Goal: Information Seeking & Learning: Learn about a topic

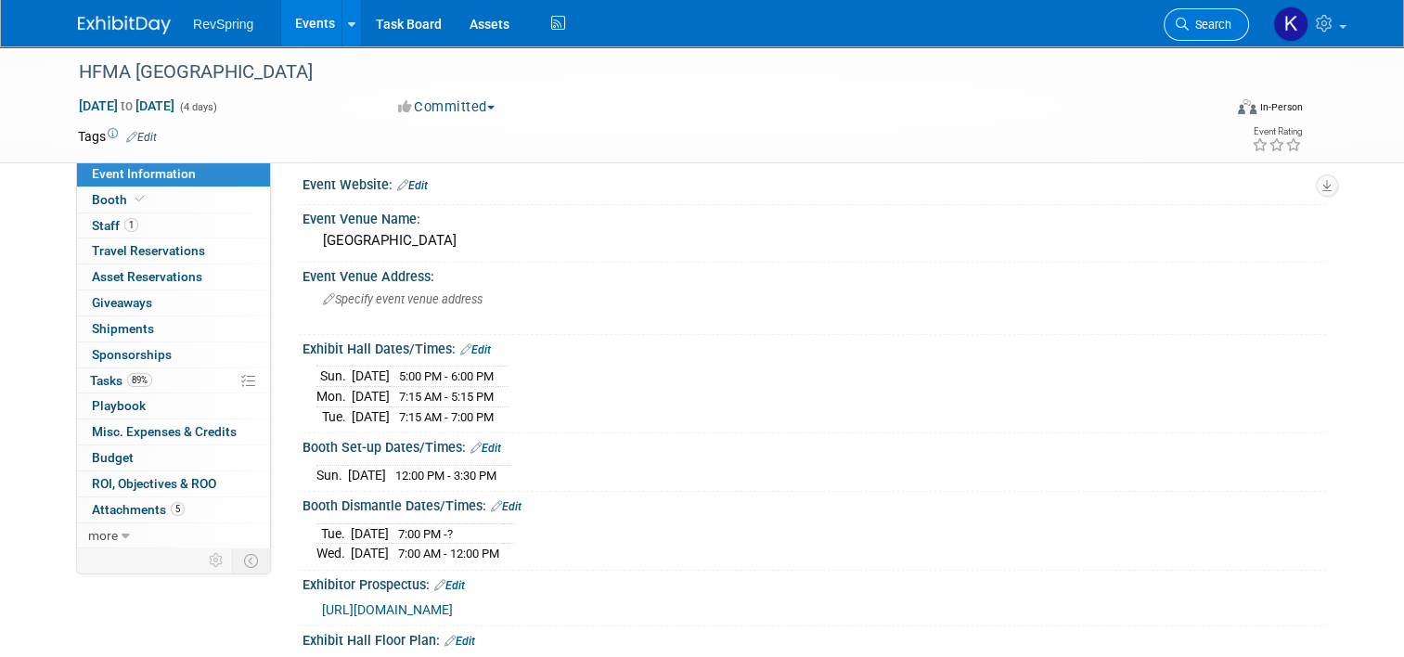
click at [1207, 15] on link "Search" at bounding box center [1205, 24] width 85 height 32
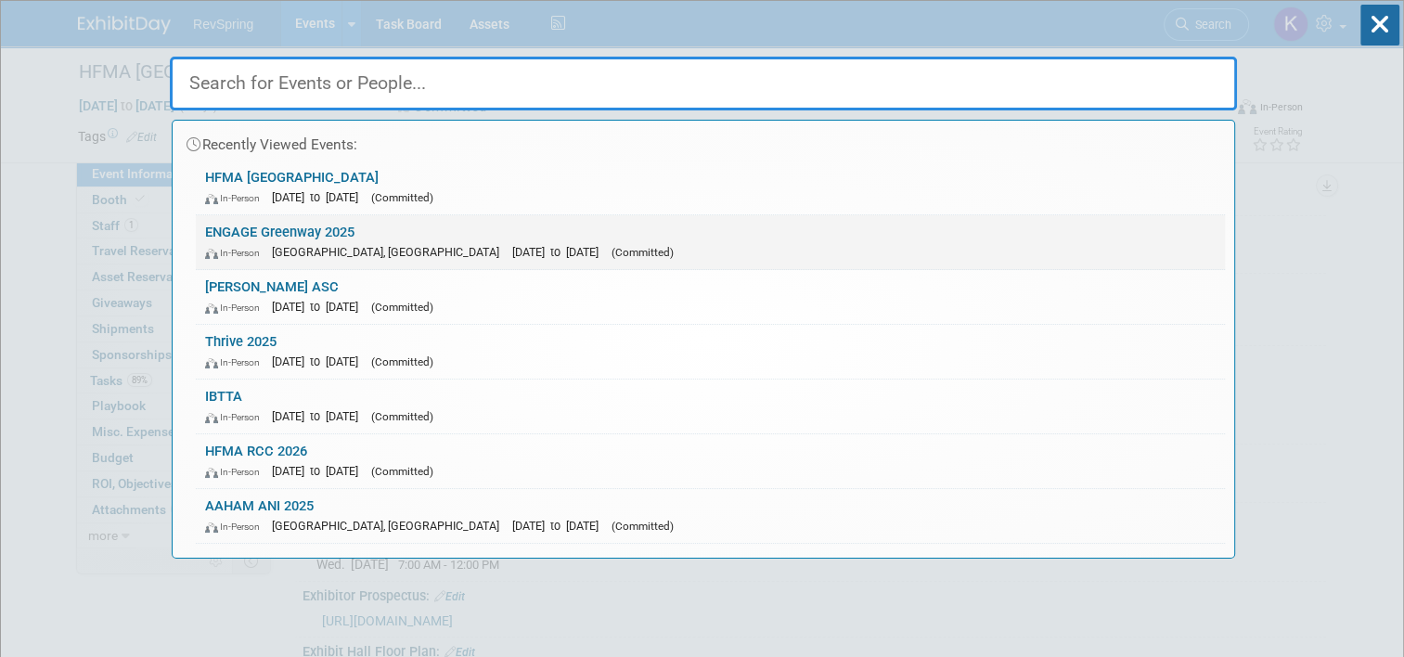
click at [713, 248] on div "In-Person Tampa, FL Nov 5, 2025 to Nov 7, 2025 (Committed)" at bounding box center [710, 251] width 1010 height 19
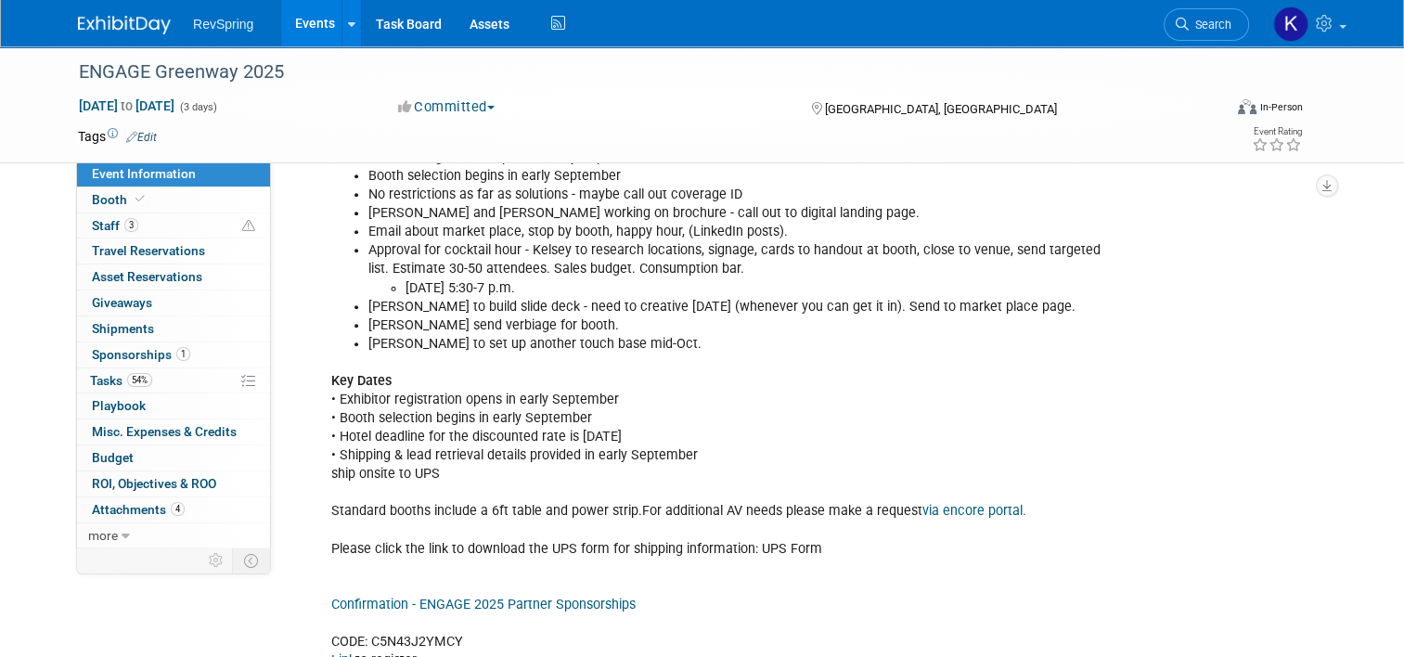
scroll to position [603, 0]
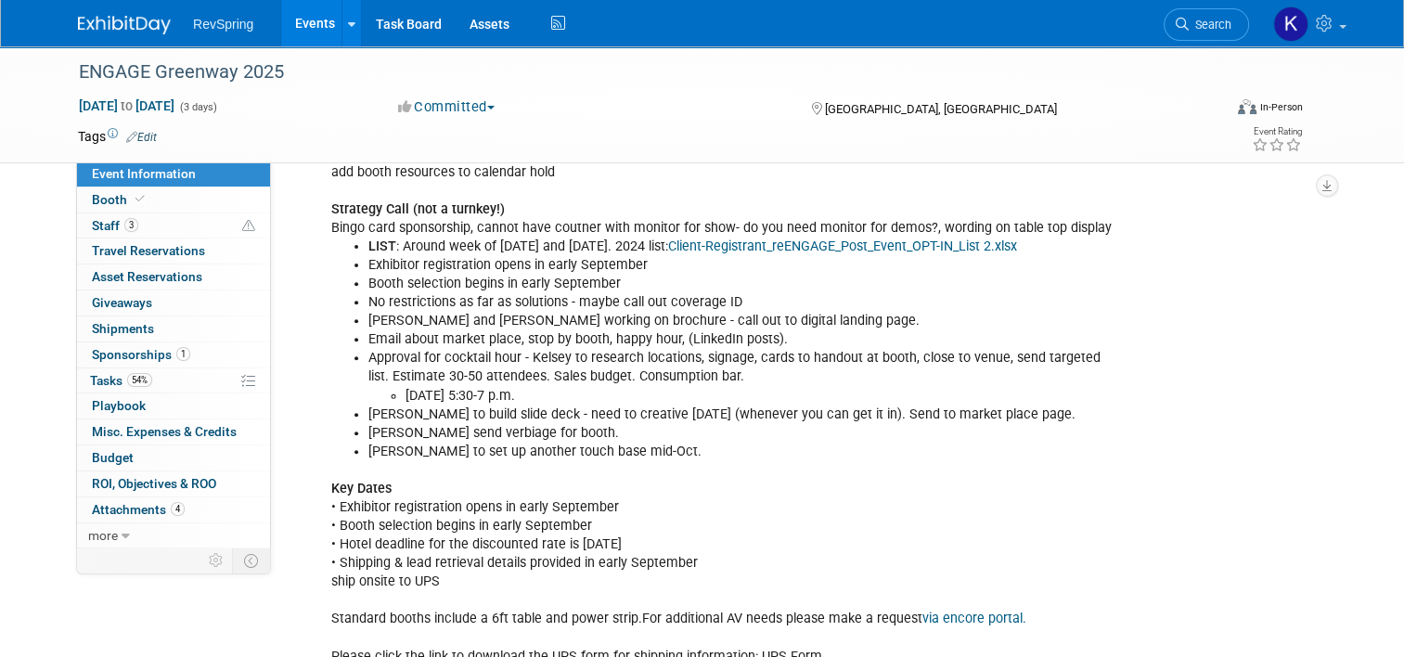
click at [425, 259] on li "Exhibitor registration opens in early September" at bounding box center [742, 265] width 748 height 19
drag, startPoint x: 425, startPoint y: 259, endPoint x: 420, endPoint y: 276, distance: 17.3
click at [420, 276] on li "Booth selection begins in early September" at bounding box center [742, 284] width 748 height 19
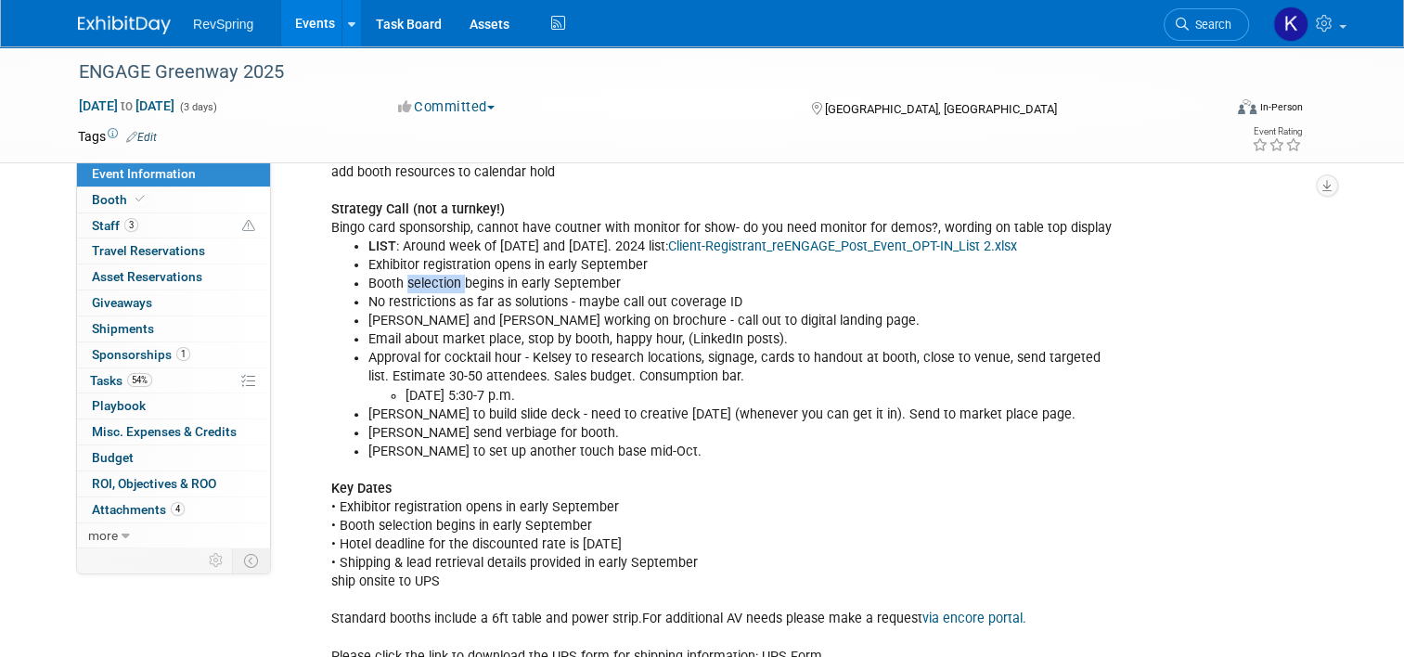
click at [420, 276] on li "Booth selection begins in early September" at bounding box center [742, 284] width 748 height 19
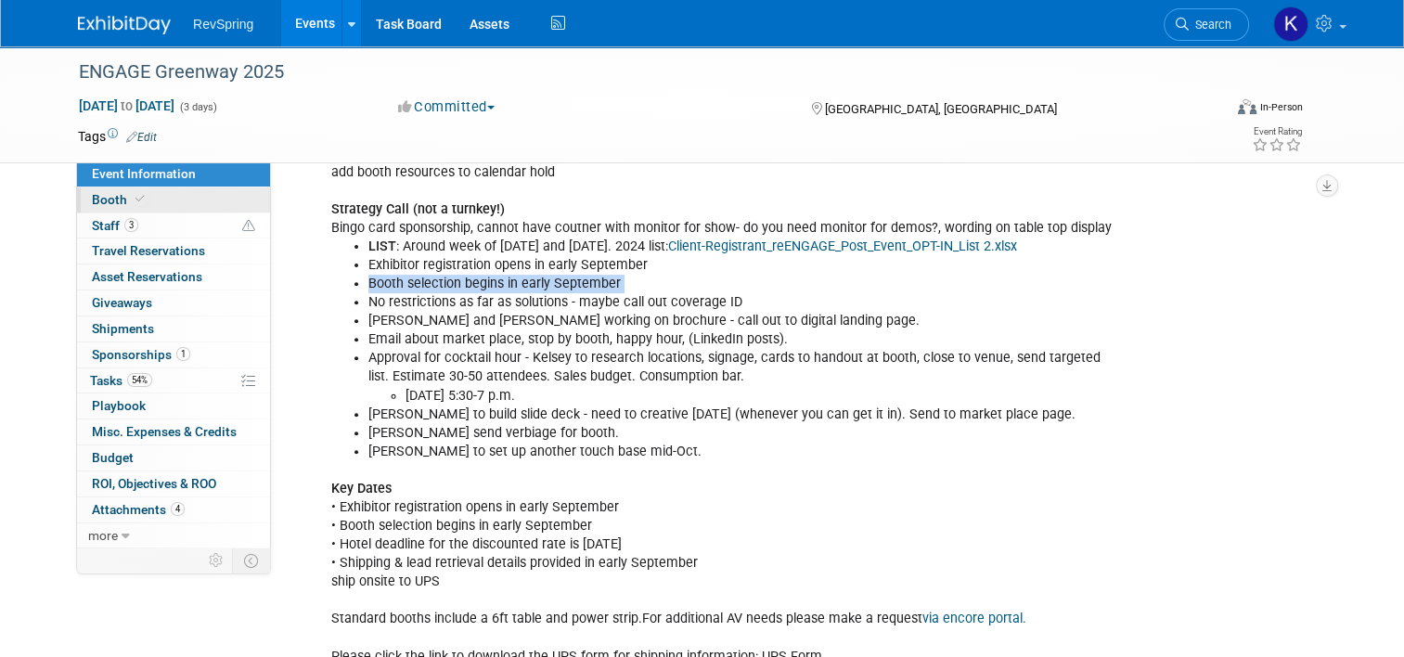
click at [159, 199] on link "Booth" at bounding box center [173, 199] width 193 height 25
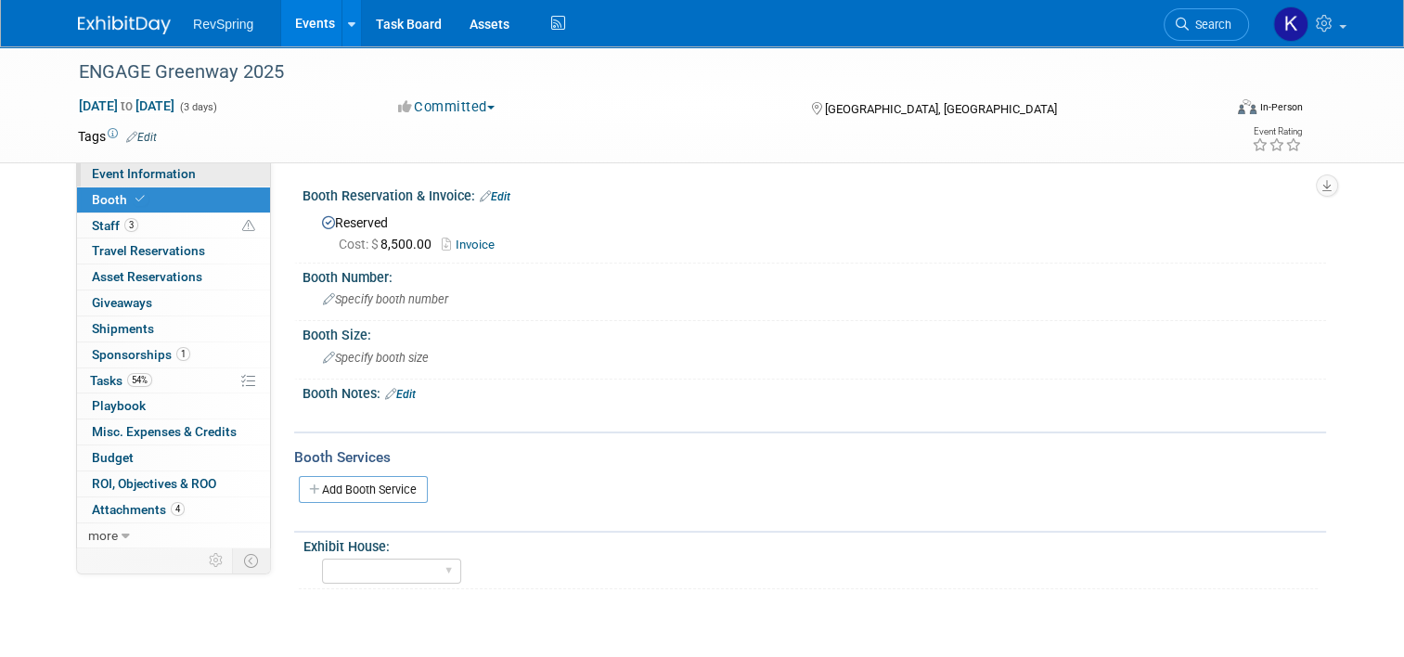
click at [213, 171] on link "Event Information" at bounding box center [173, 173] width 193 height 25
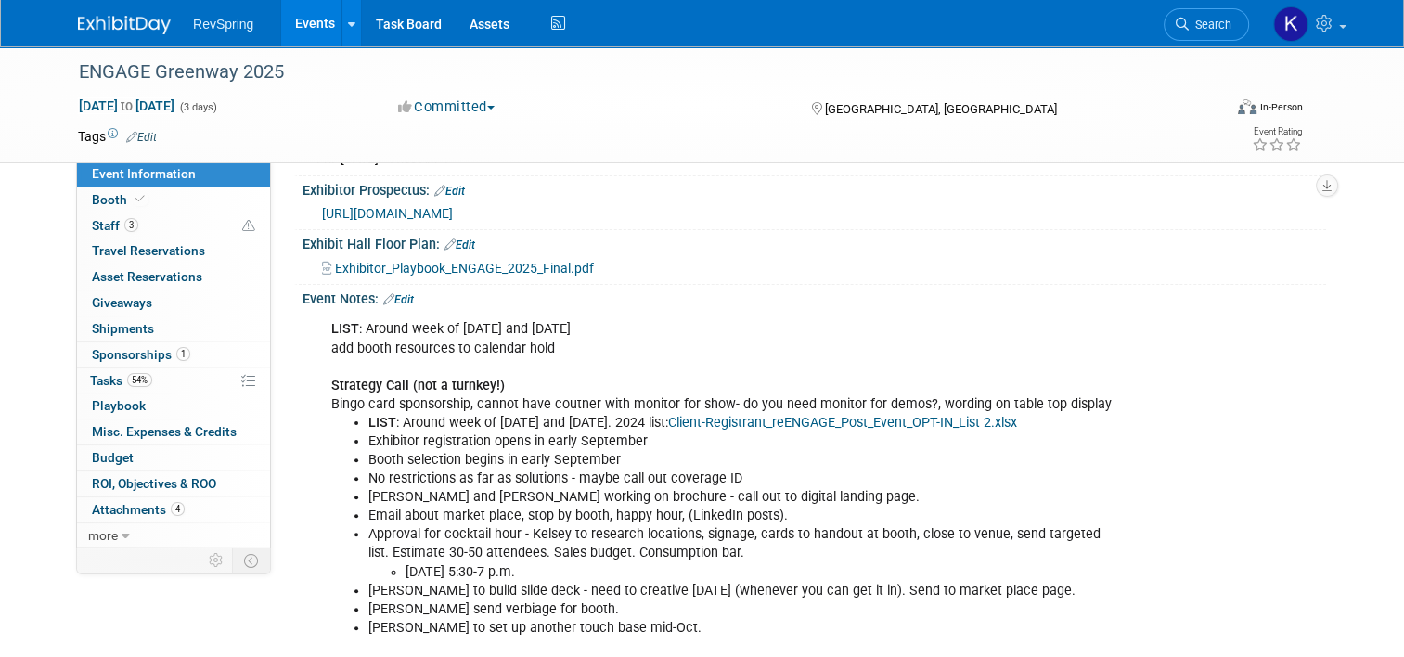
scroll to position [434, 0]
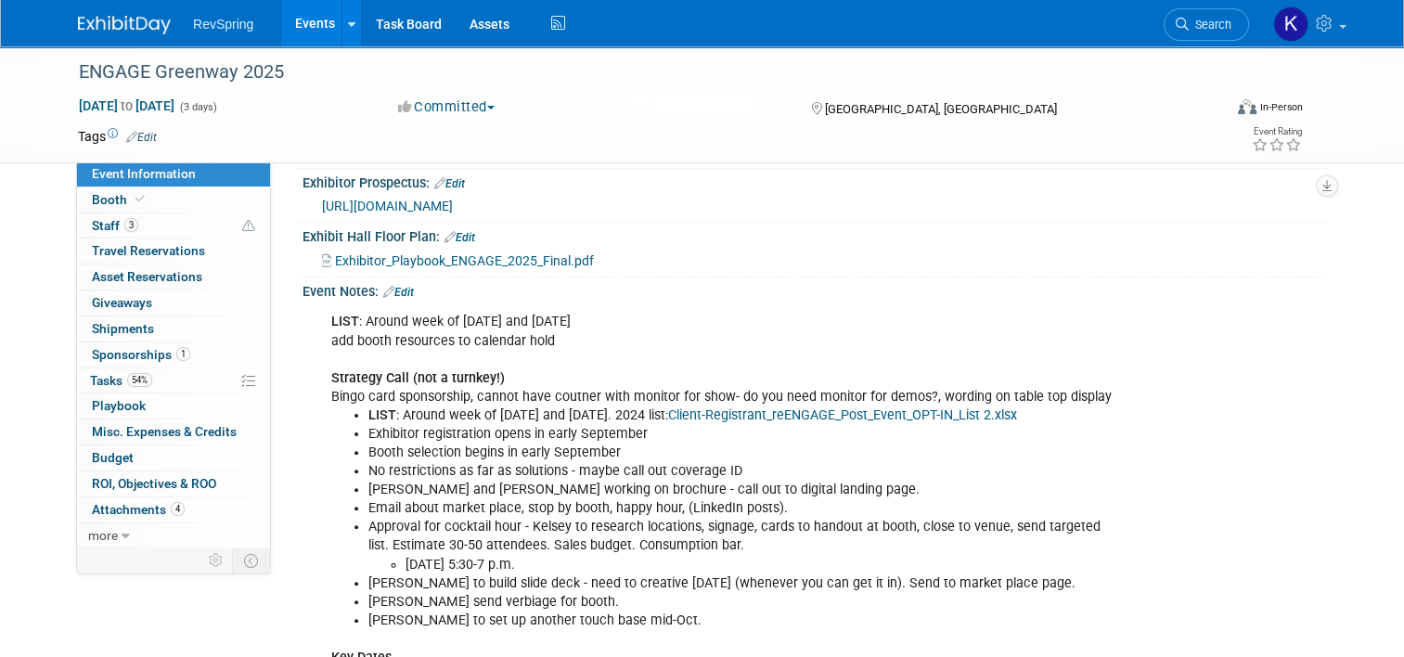
click at [468, 462] on li "No restrictions as far as solutions - maybe call out coverage ID" at bounding box center [742, 471] width 748 height 19
drag, startPoint x: 468, startPoint y: 462, endPoint x: 425, endPoint y: 481, distance: 46.9
click at [425, 481] on li "Josh and Amy working on brochure - call out to digital landing page." at bounding box center [742, 490] width 748 height 19
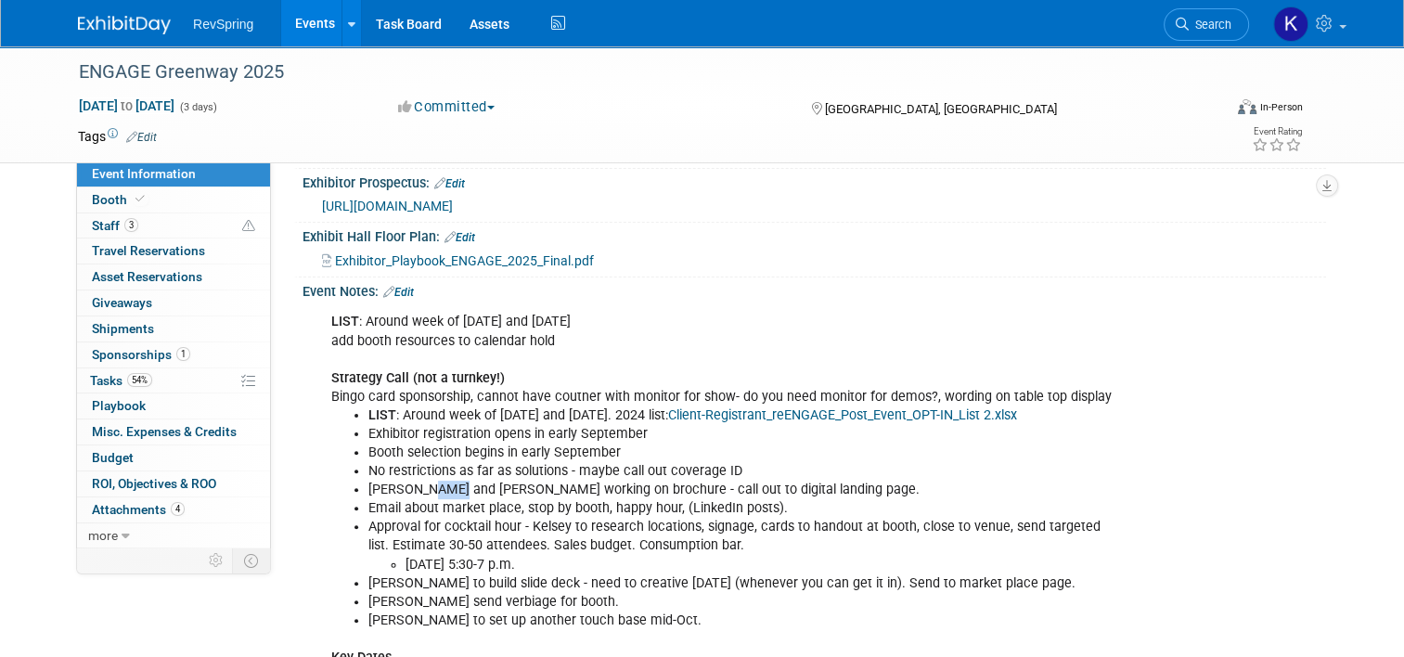
click at [425, 481] on li "Josh and Amy working on brochure - call out to digital landing page." at bounding box center [742, 490] width 748 height 19
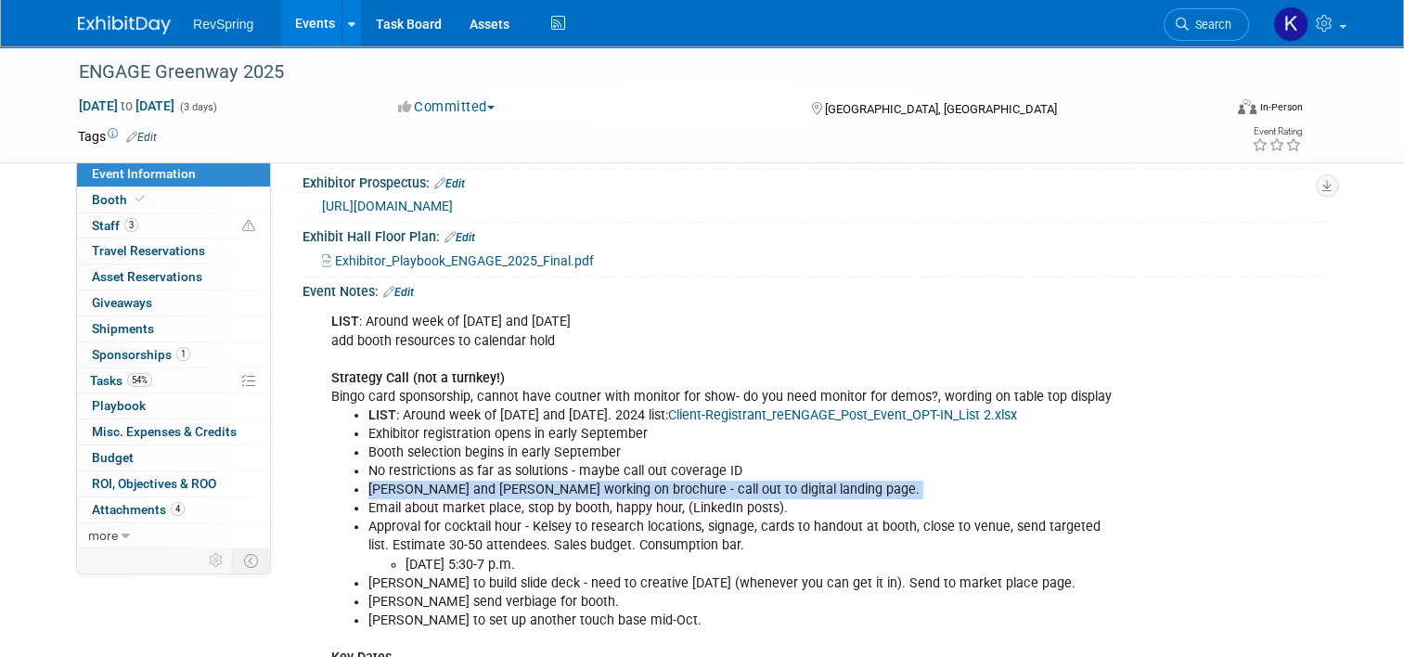
click at [425, 481] on li "Josh and Amy working on brochure - call out to digital landing page." at bounding box center [742, 490] width 748 height 19
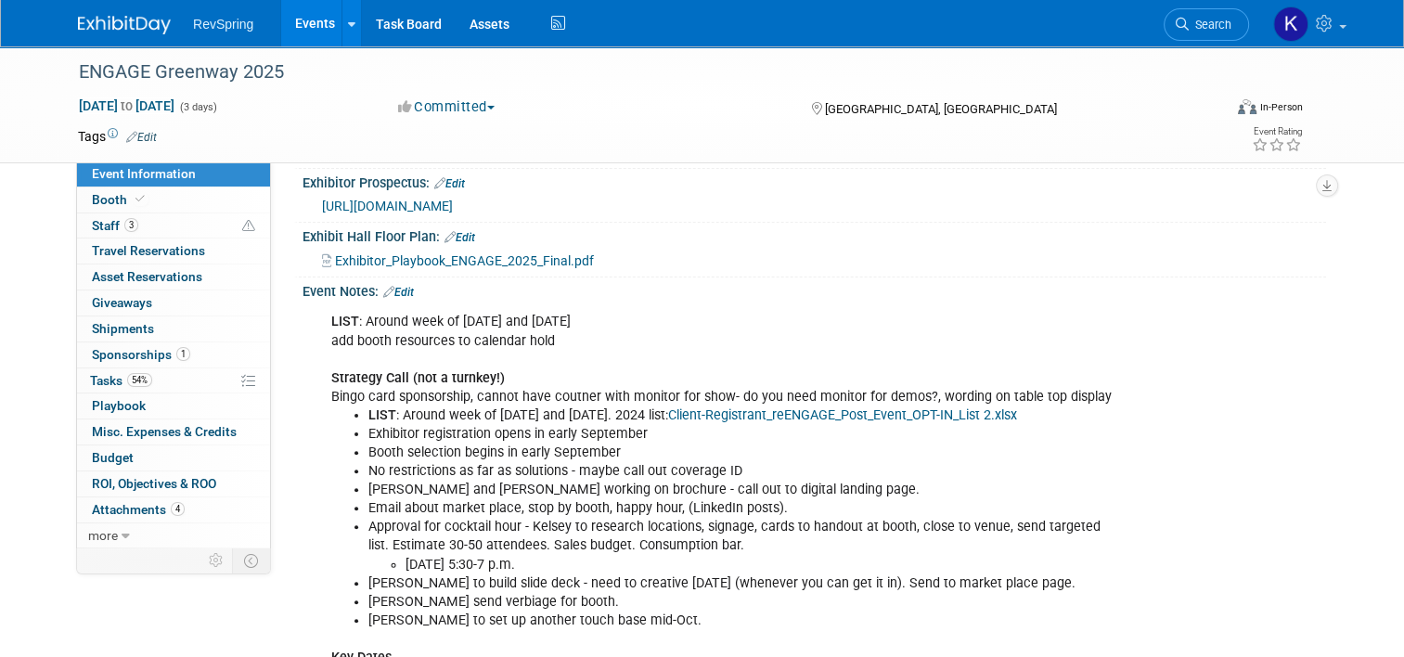
drag, startPoint x: 425, startPoint y: 481, endPoint x: 428, endPoint y: 520, distance: 38.1
click at [428, 520] on li "Approval for cocktail hour - Kelsey to research locations, signage, cards to ha…" at bounding box center [742, 546] width 748 height 56
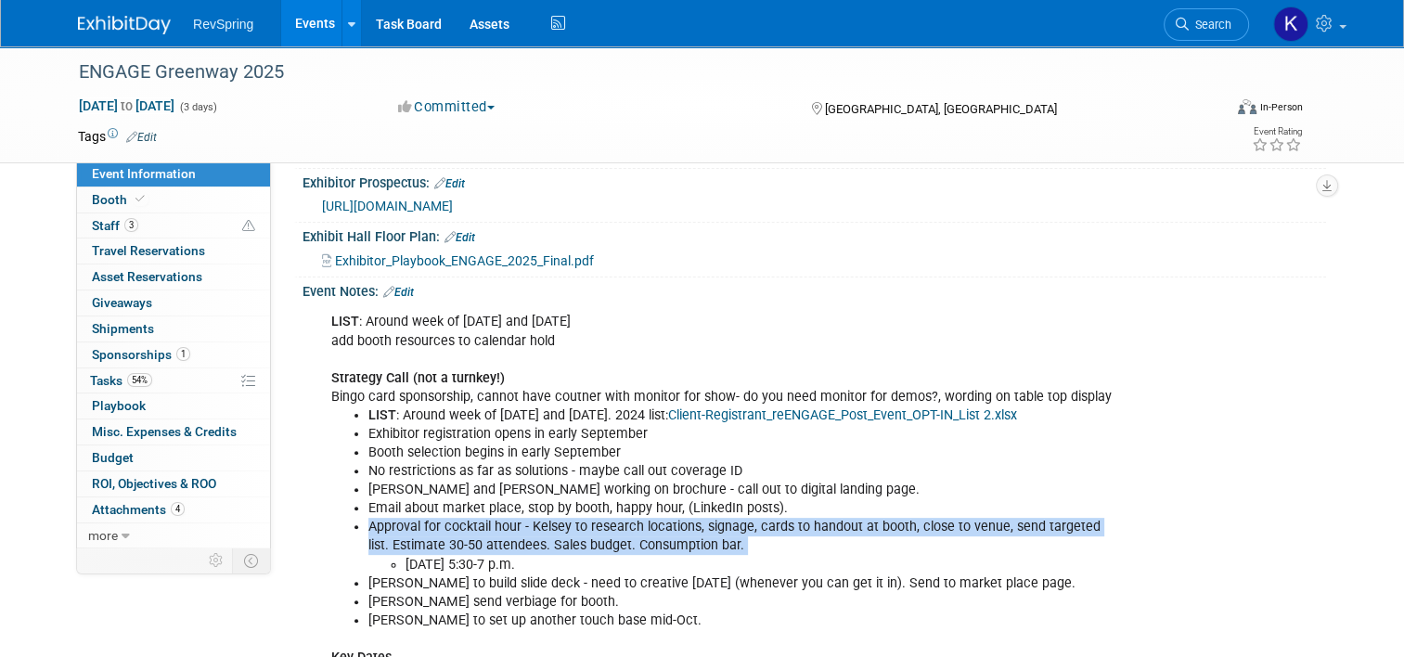
click at [428, 520] on li "Approval for cocktail hour - Kelsey to research locations, signage, cards to ha…" at bounding box center [742, 546] width 748 height 56
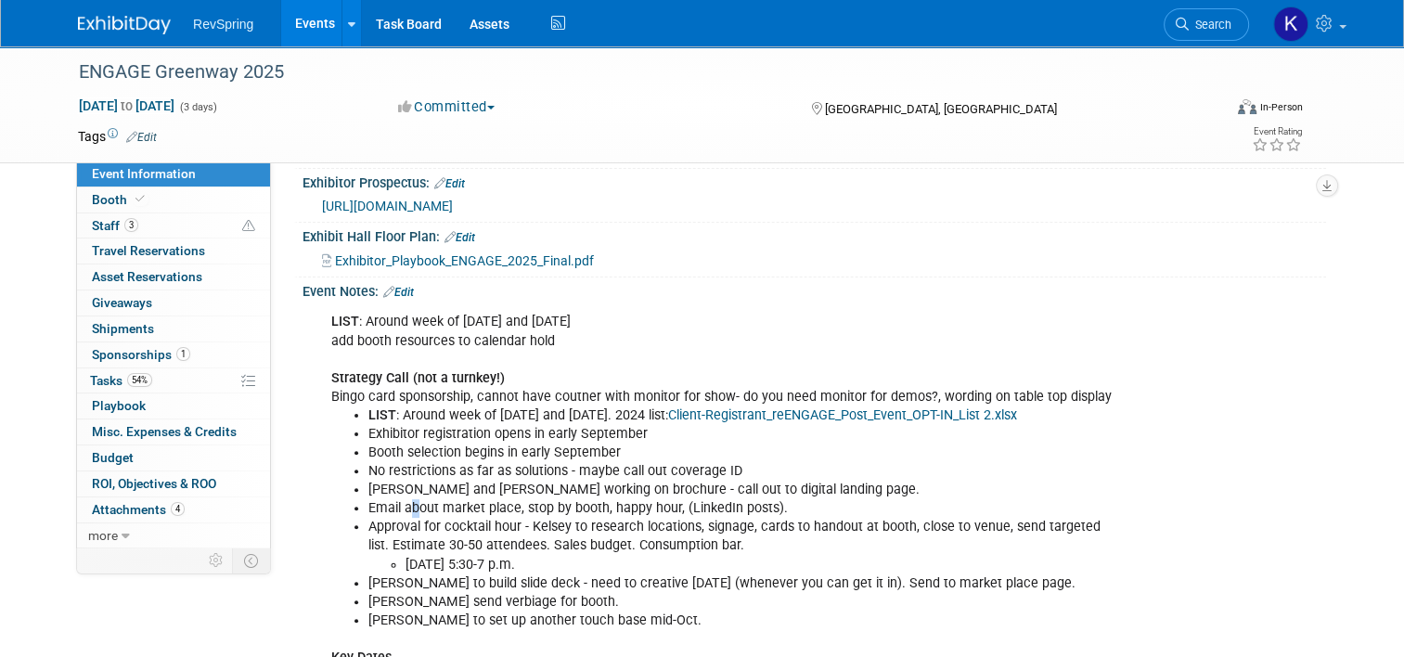
drag, startPoint x: 428, startPoint y: 520, endPoint x: 404, endPoint y: 495, distance: 34.1
click at [404, 499] on li "Email about market place, stop by booth, happy hour, (LinkedIn posts)." at bounding box center [742, 508] width 748 height 19
drag, startPoint x: 404, startPoint y: 495, endPoint x: 430, endPoint y: 523, distance: 38.7
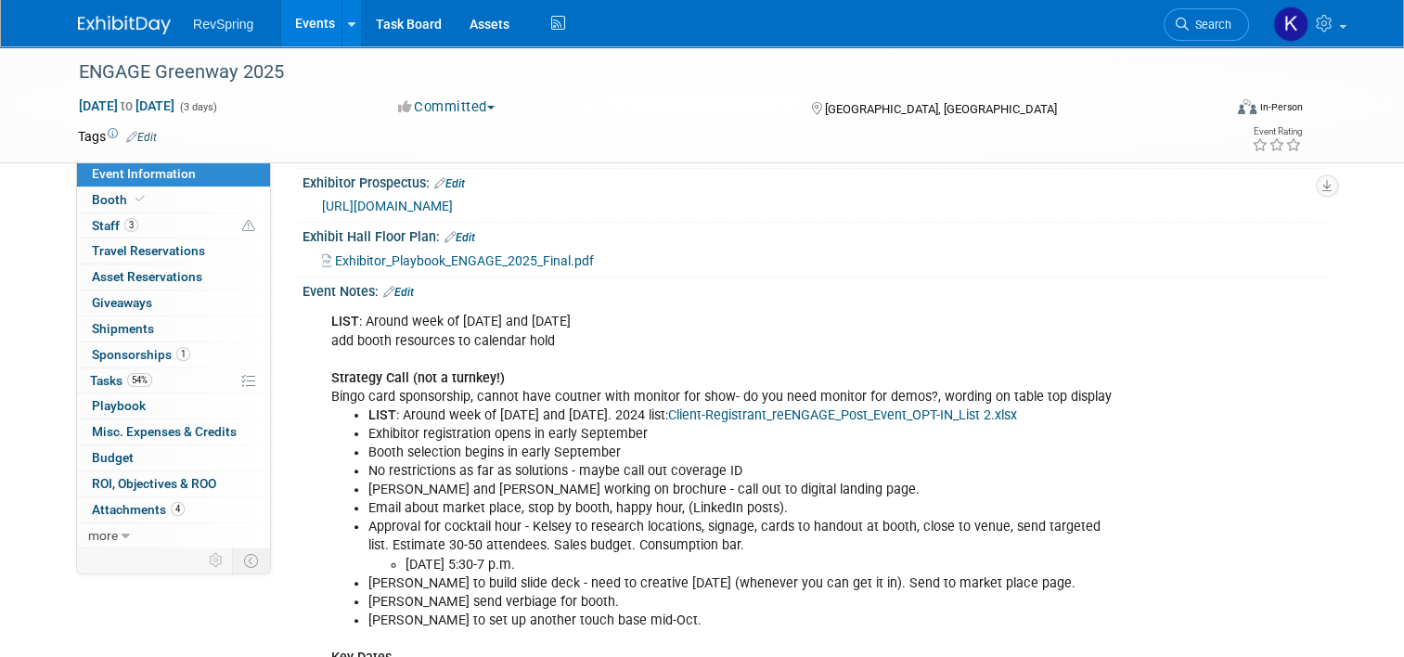
click at [430, 523] on li "Approval for cocktail hour - Kelsey to research locations, signage, cards to ha…" at bounding box center [742, 546] width 748 height 56
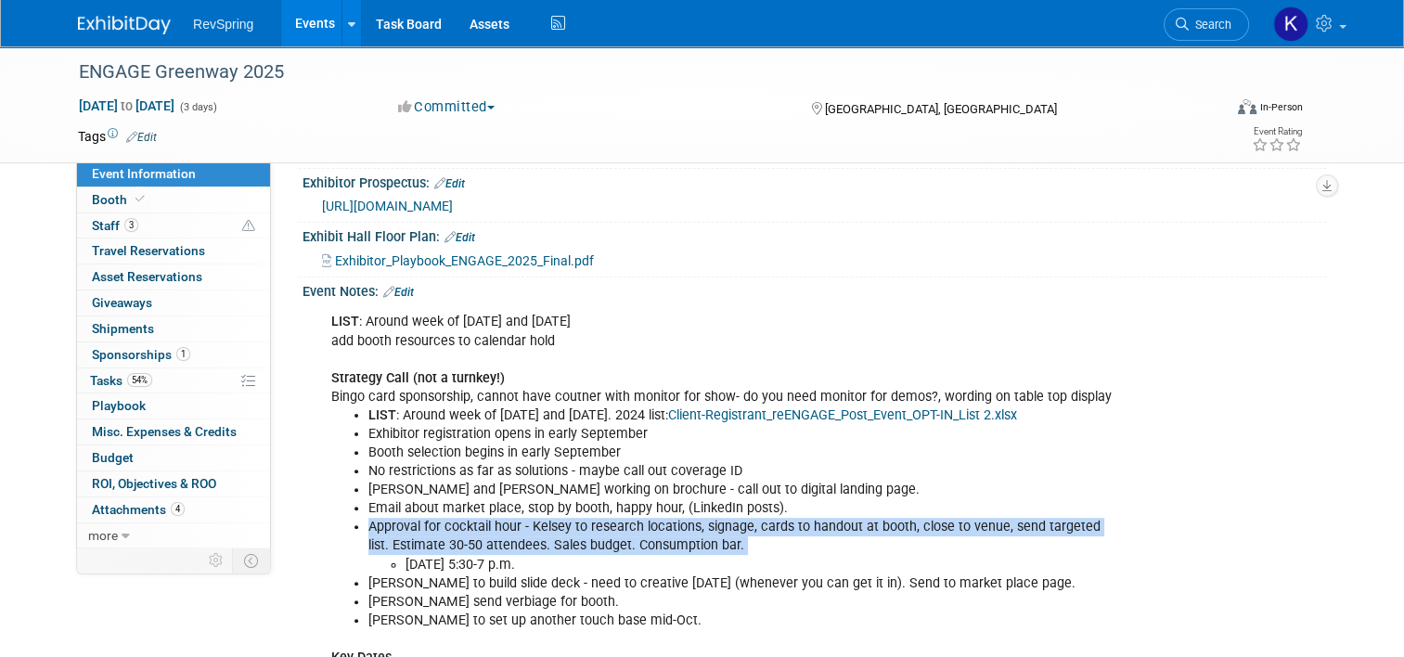
click at [430, 523] on li "Approval for cocktail hour - Kelsey to research locations, signage, cards to ha…" at bounding box center [742, 546] width 748 height 56
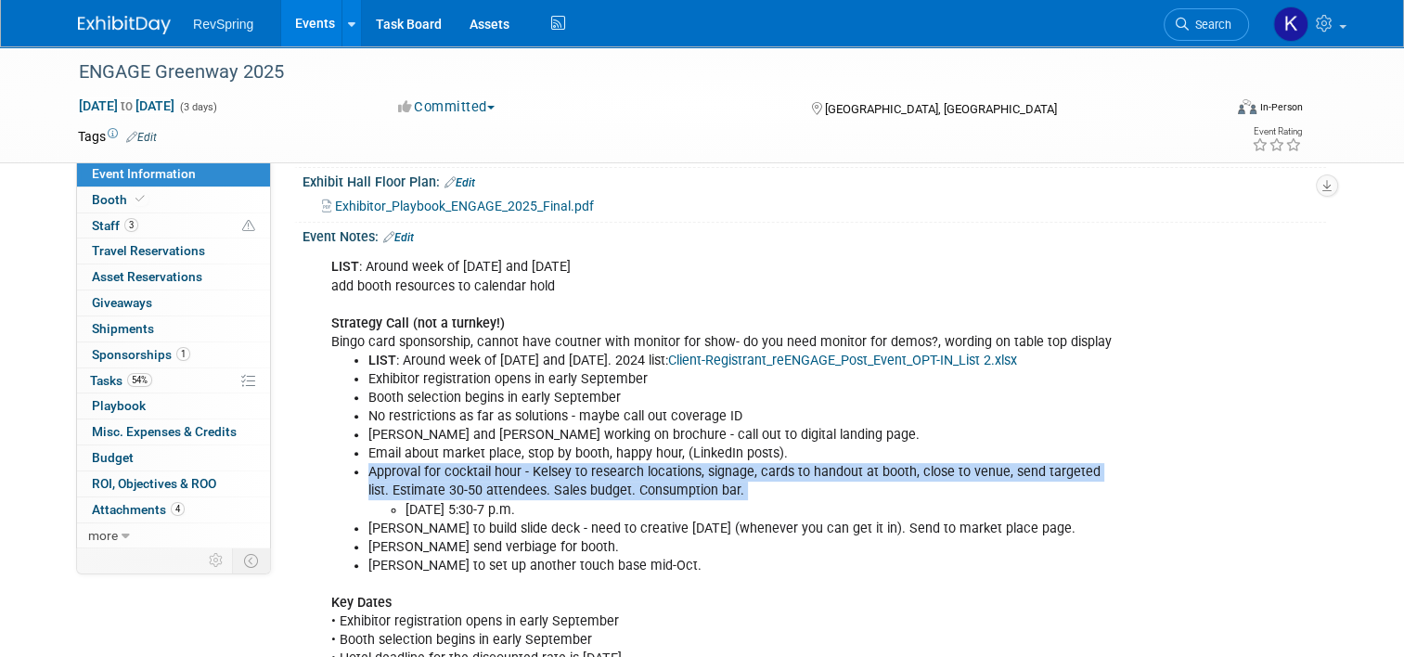
scroll to position [490, 0]
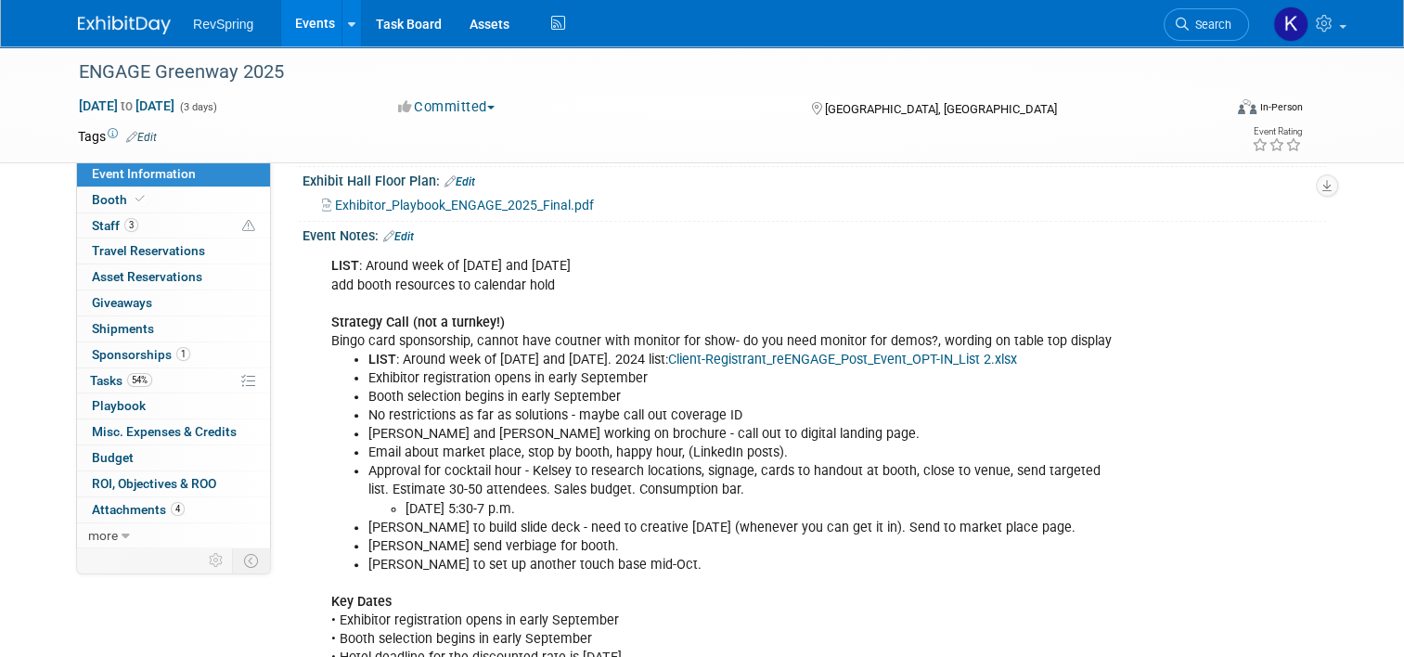
drag, startPoint x: 430, startPoint y: 523, endPoint x: 531, endPoint y: 521, distance: 100.2
click at [531, 521] on li "Amy to build slide deck - need to creative October 1 (whenever you can get it i…" at bounding box center [742, 528] width 748 height 19
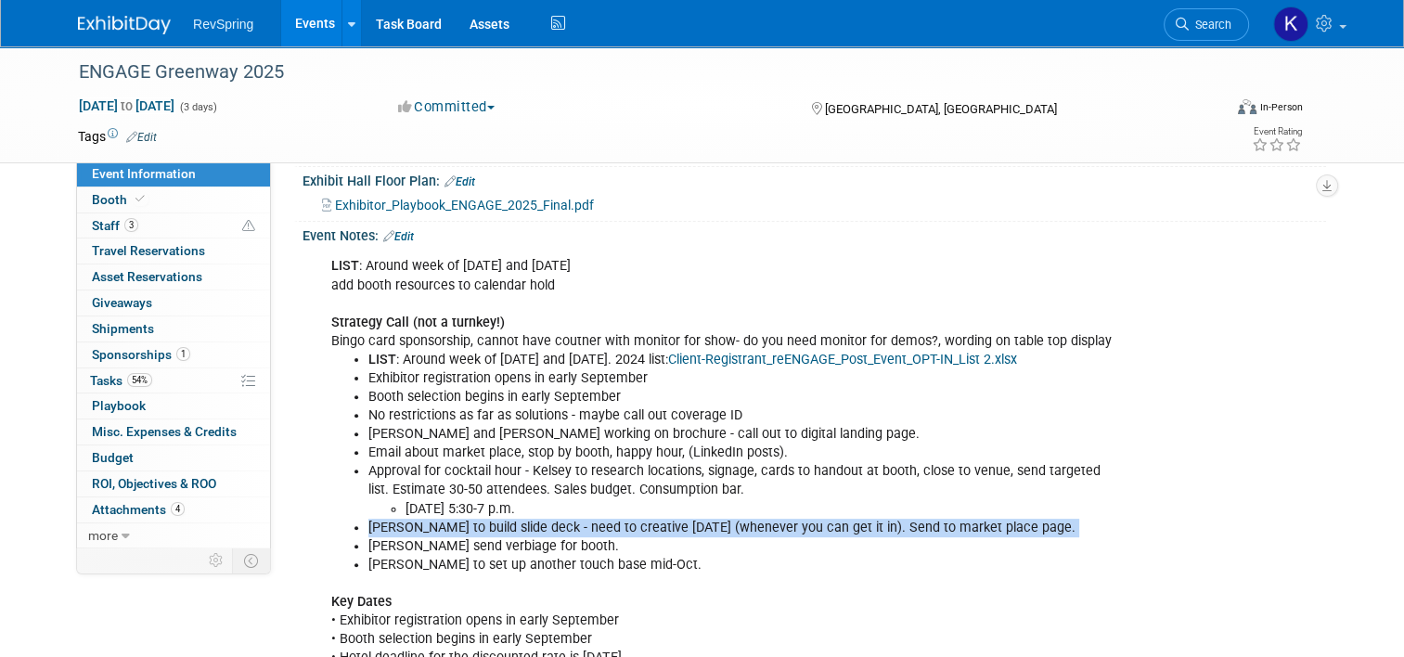
click at [531, 521] on li "Amy to build slide deck - need to creative October 1 (whenever you can get it i…" at bounding box center [742, 528] width 748 height 19
click at [1205, 30] on span "Search" at bounding box center [1209, 25] width 43 height 14
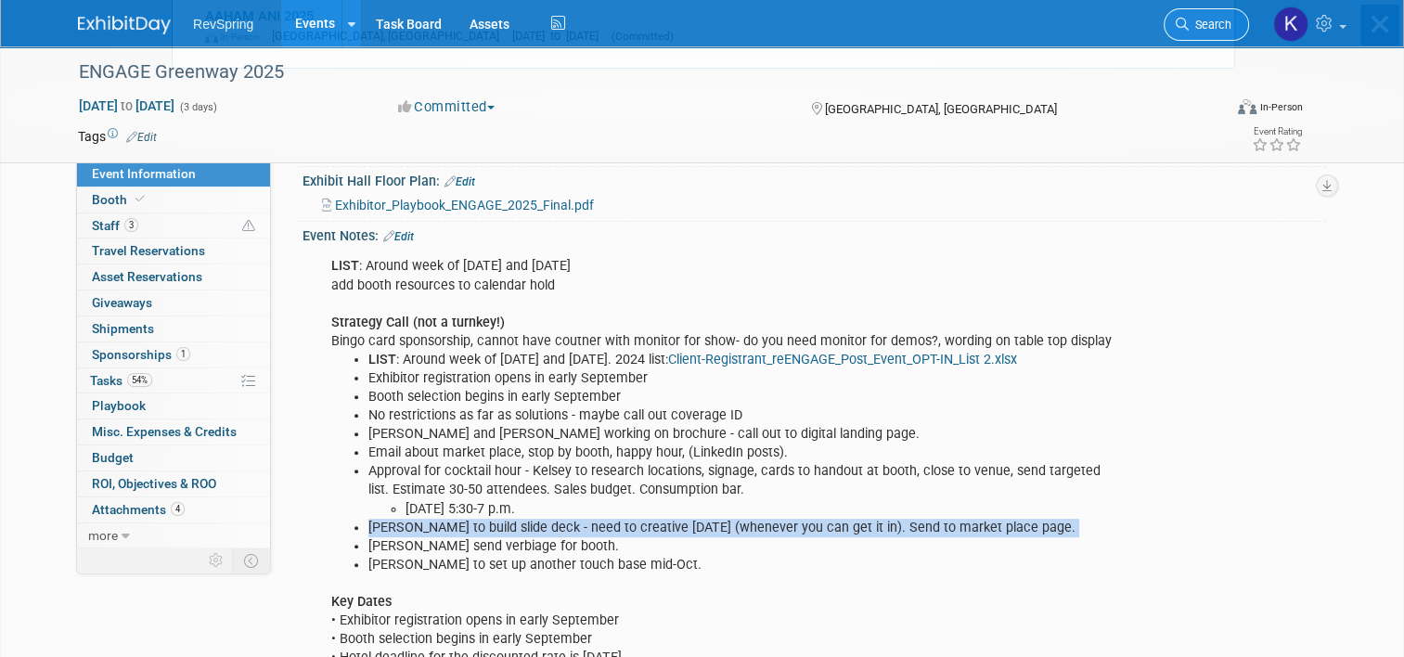
scroll to position [0, 0]
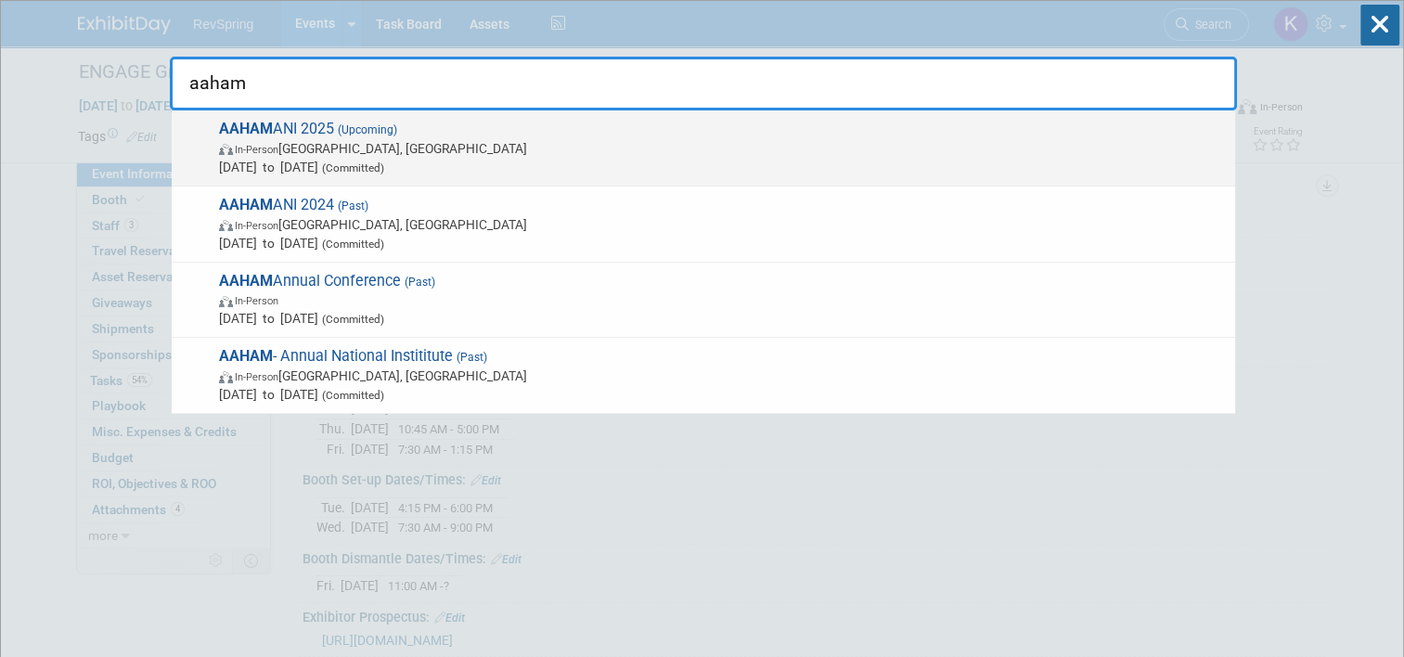
type input "aaham"
click at [672, 159] on span "Oct 20, 2025 to Oct 22, 2025 (Committed)" at bounding box center [722, 167] width 1007 height 19
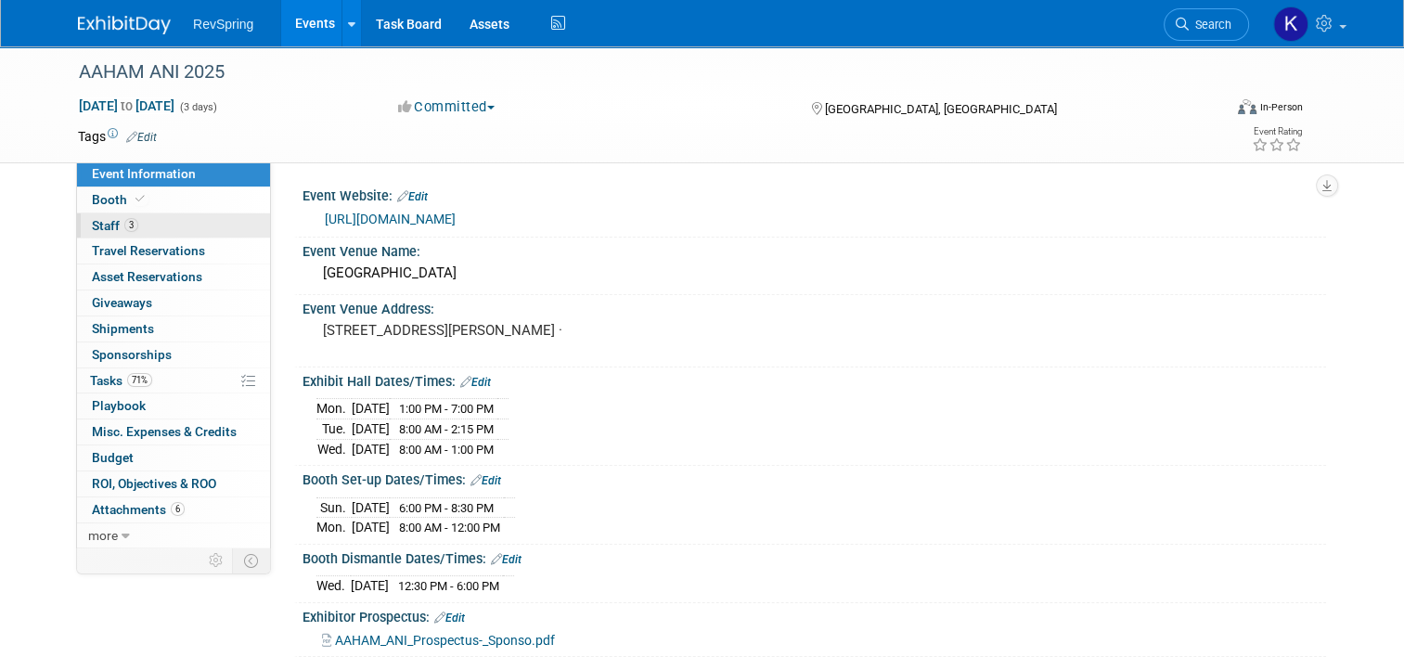
click at [142, 228] on link "3 Staff 3" at bounding box center [173, 225] width 193 height 25
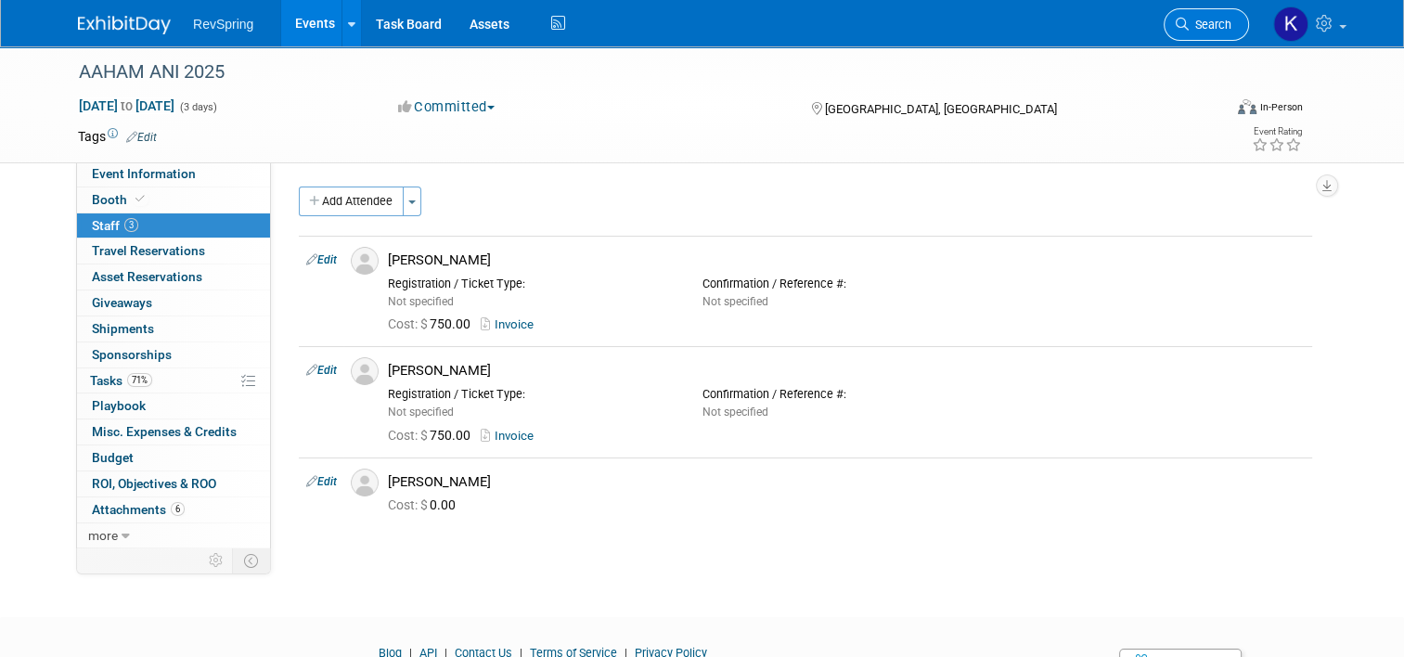
click at [1207, 29] on span "Search" at bounding box center [1209, 25] width 43 height 14
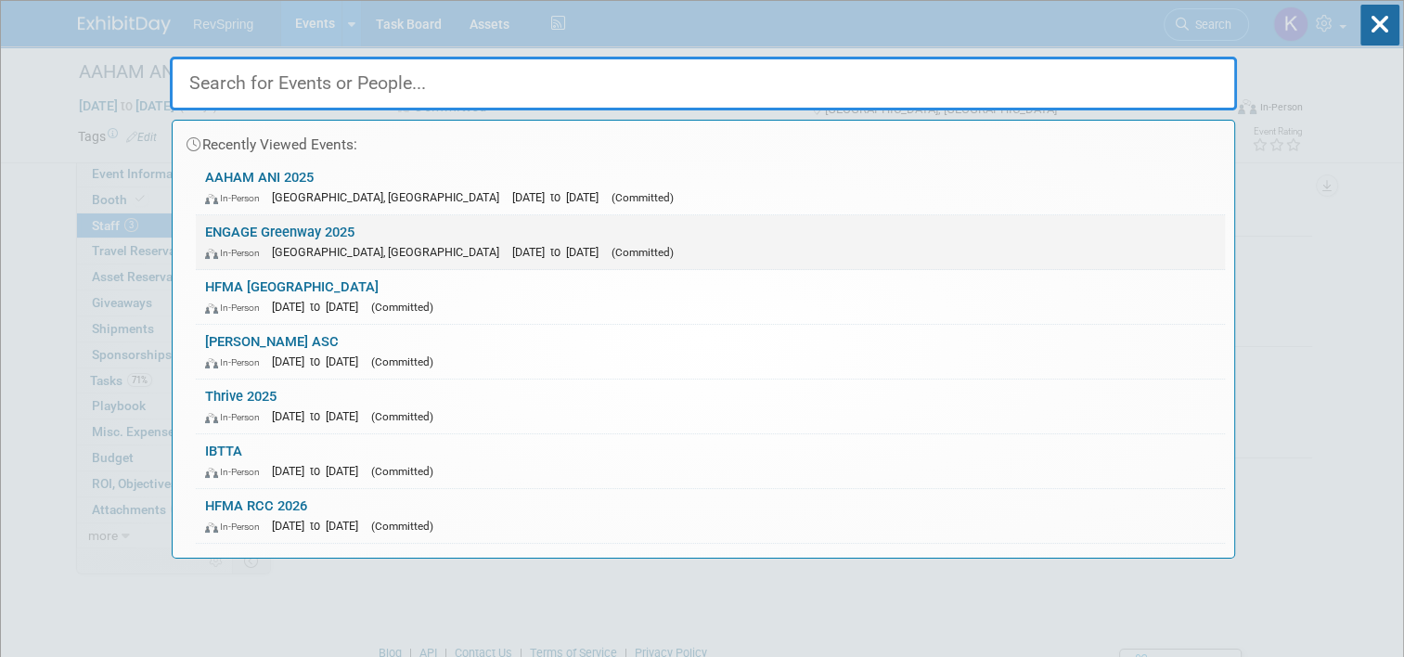
click at [970, 263] on link "ENGAGE Greenway 2025 In-Person [GEOGRAPHIC_DATA], [GEOGRAPHIC_DATA] [DATE] to […" at bounding box center [710, 242] width 1029 height 54
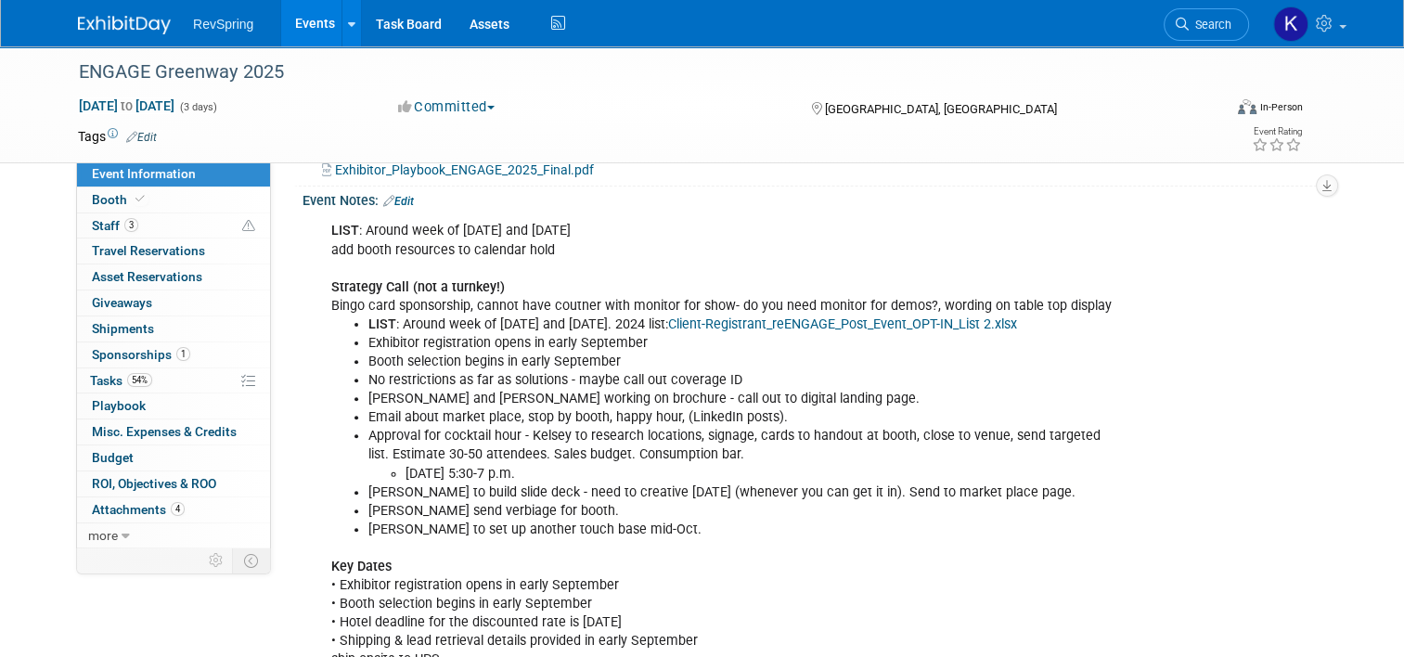
scroll to position [526, 0]
